Goal: Book appointment/travel/reservation

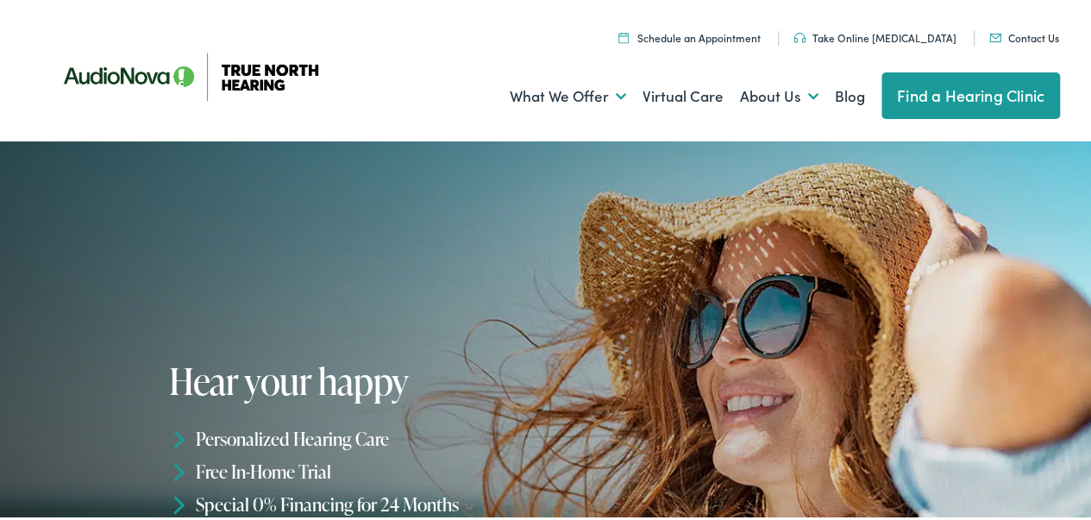
click at [733, 35] on link "Schedule an Appointment" at bounding box center [689, 34] width 142 height 15
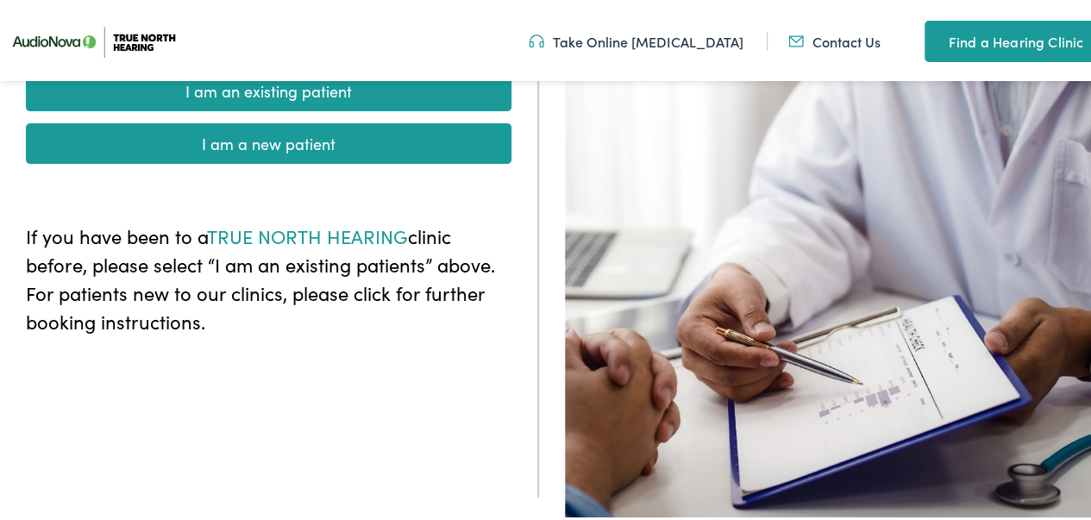
scroll to position [218, 0]
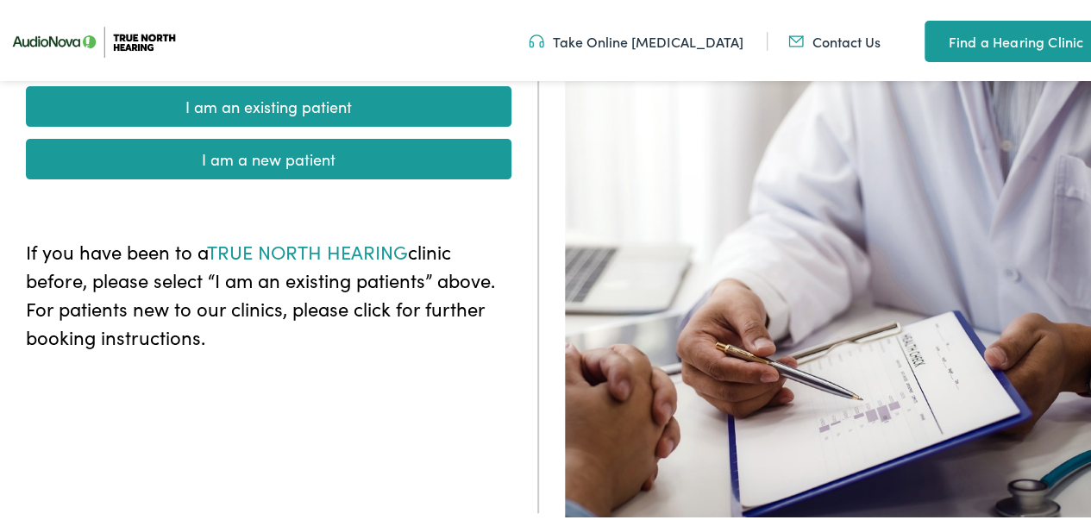
click at [988, 40] on link "Find a Hearing Clinic" at bounding box center [1010, 37] width 172 height 41
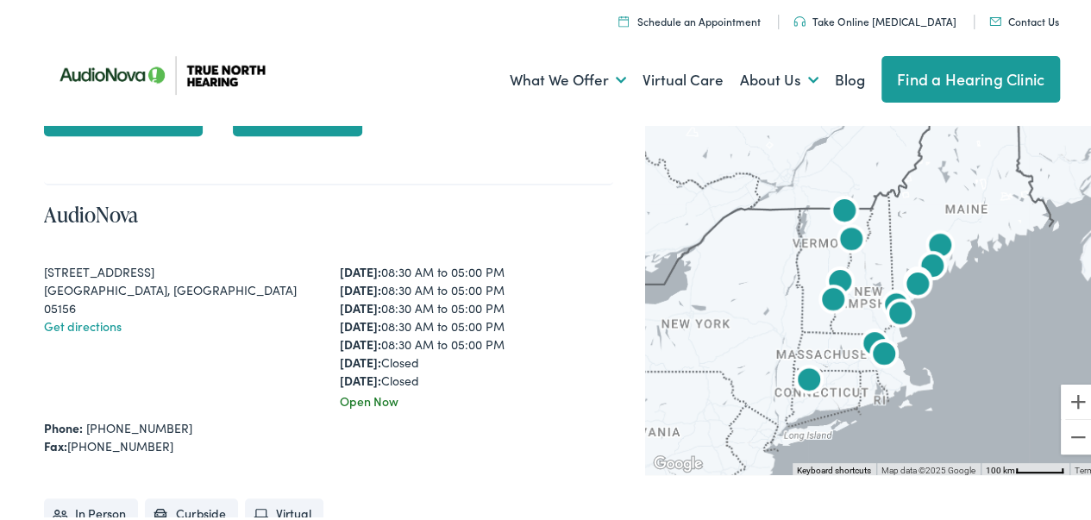
scroll to position [4003, 0]
